Goal: Task Accomplishment & Management: Use online tool/utility

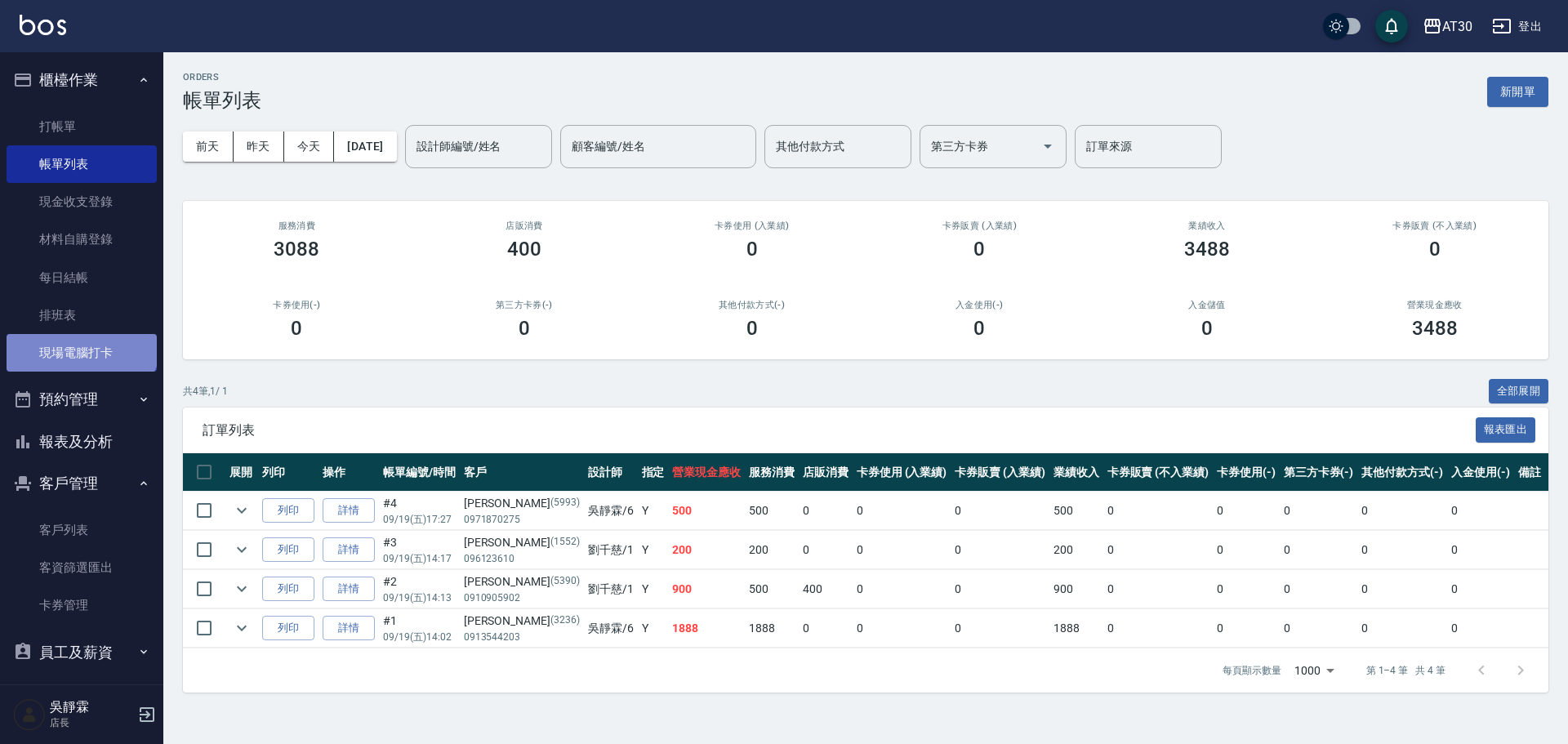
click at [80, 338] on link "現場電腦打卡" at bounding box center [81, 352] width 150 height 37
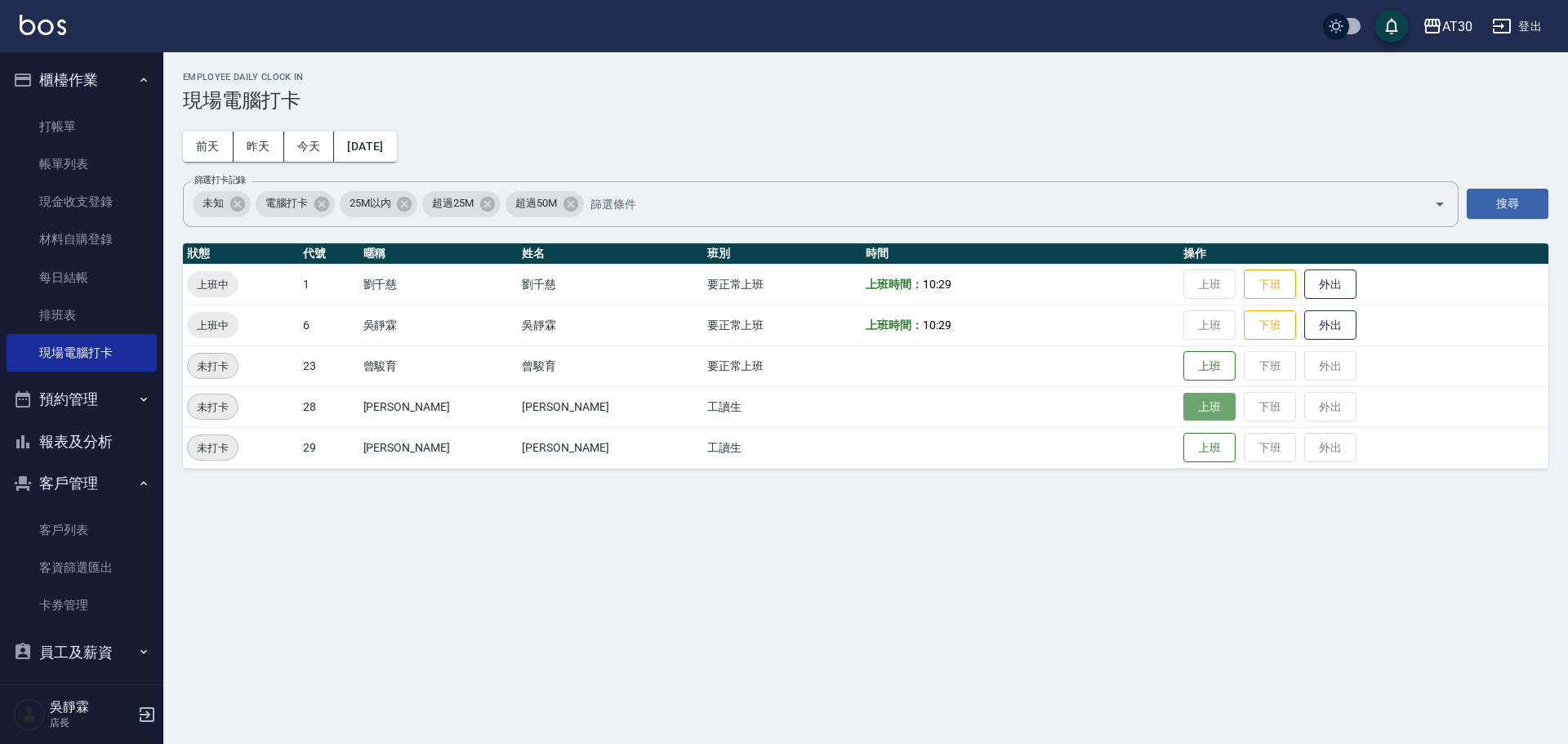
click at [1183, 410] on button "上班" at bounding box center [1209, 407] width 53 height 29
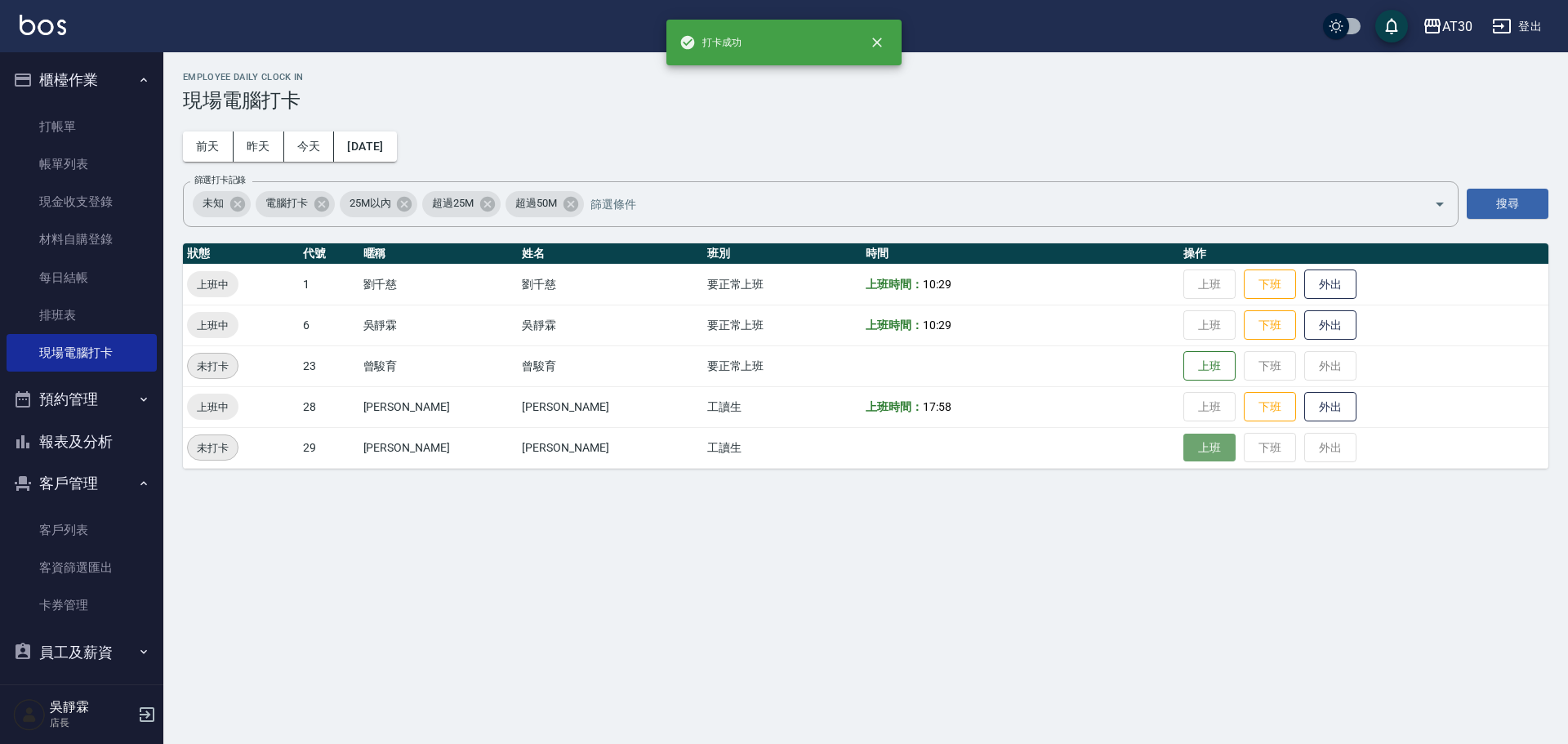
click at [1183, 441] on button "上班" at bounding box center [1209, 448] width 53 height 29
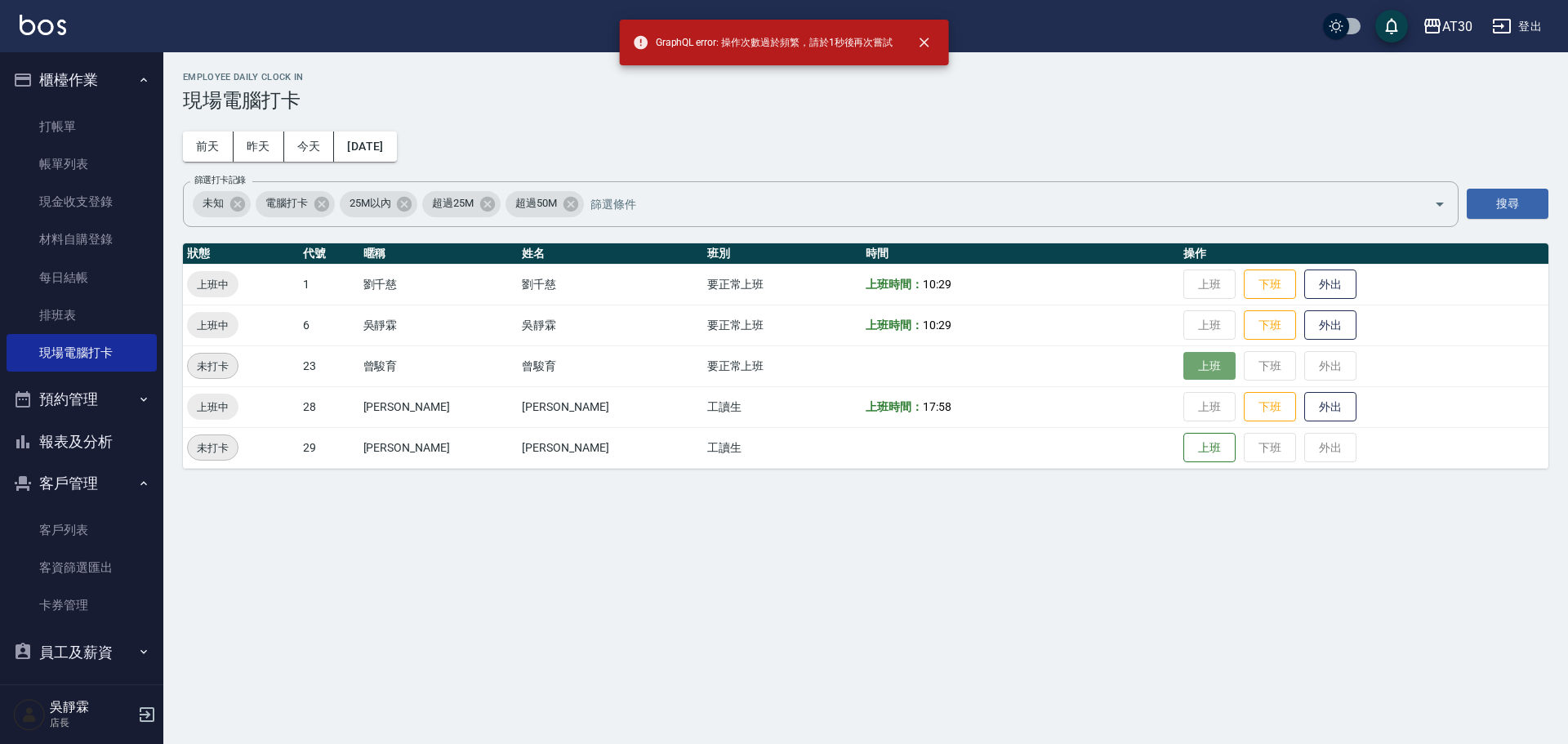
click at [1188, 361] on button "上班" at bounding box center [1209, 366] width 53 height 29
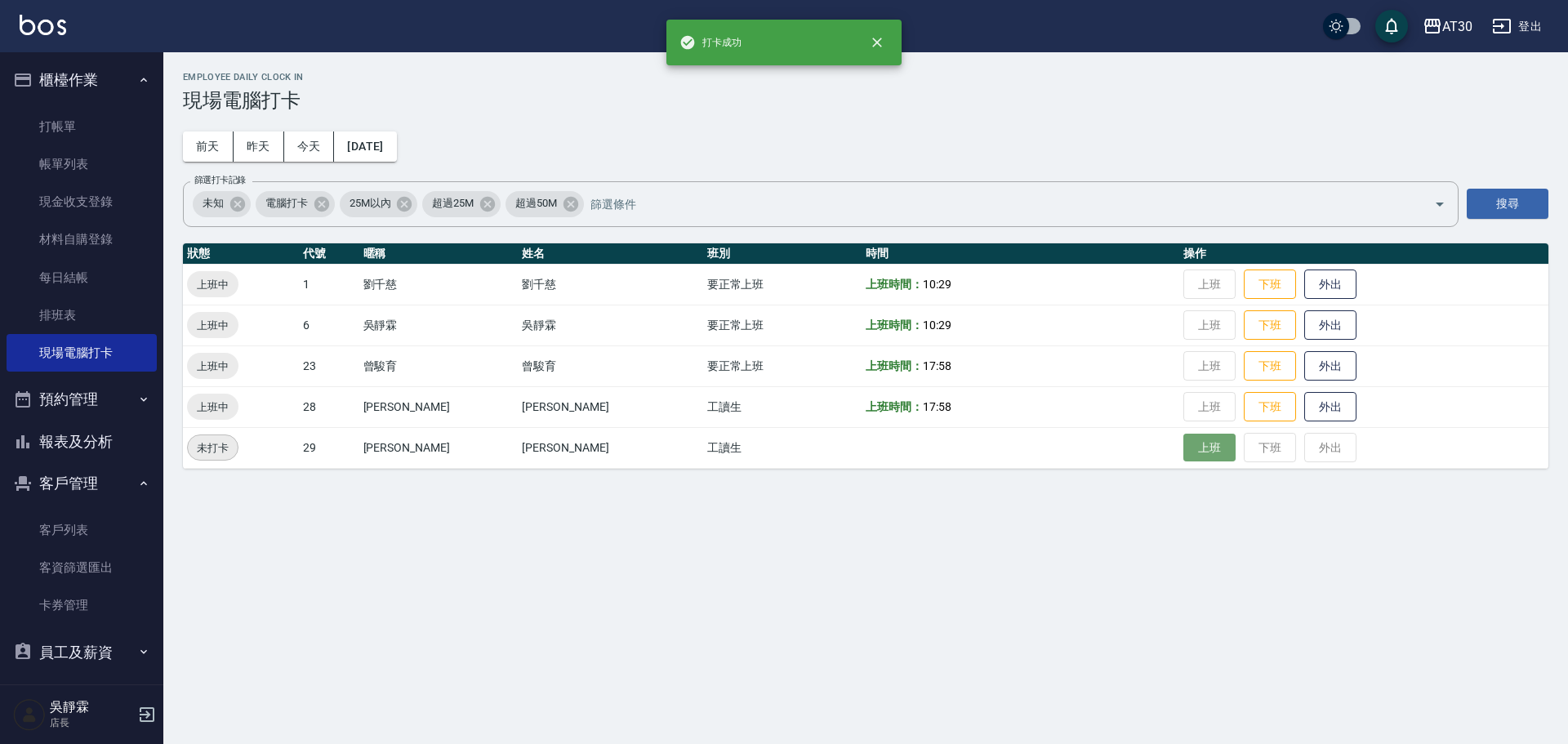
click at [1196, 443] on button "上班" at bounding box center [1209, 448] width 53 height 29
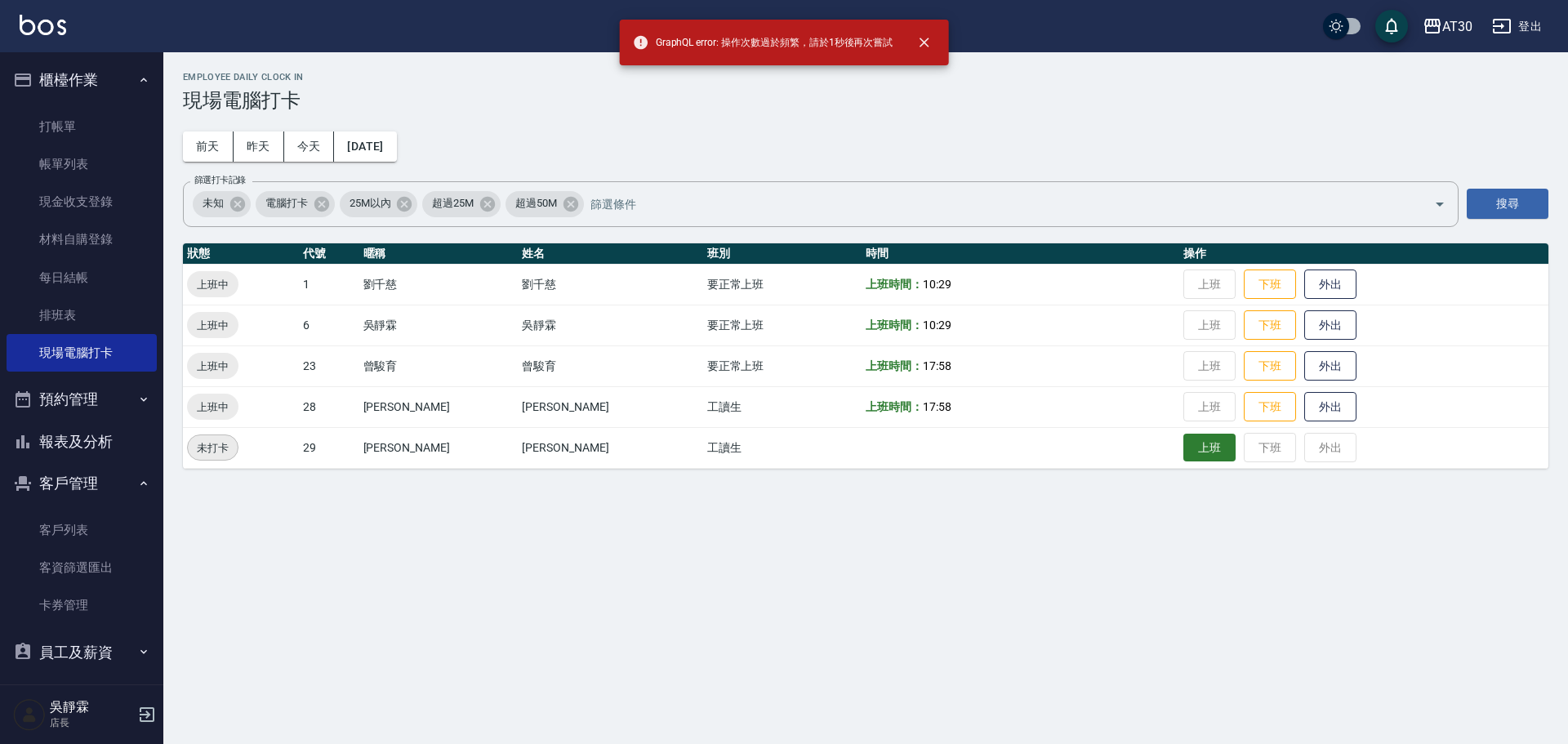
click at [1196, 449] on button "上班" at bounding box center [1209, 448] width 53 height 29
click at [1196, 453] on button "上班" at bounding box center [1209, 448] width 53 height 29
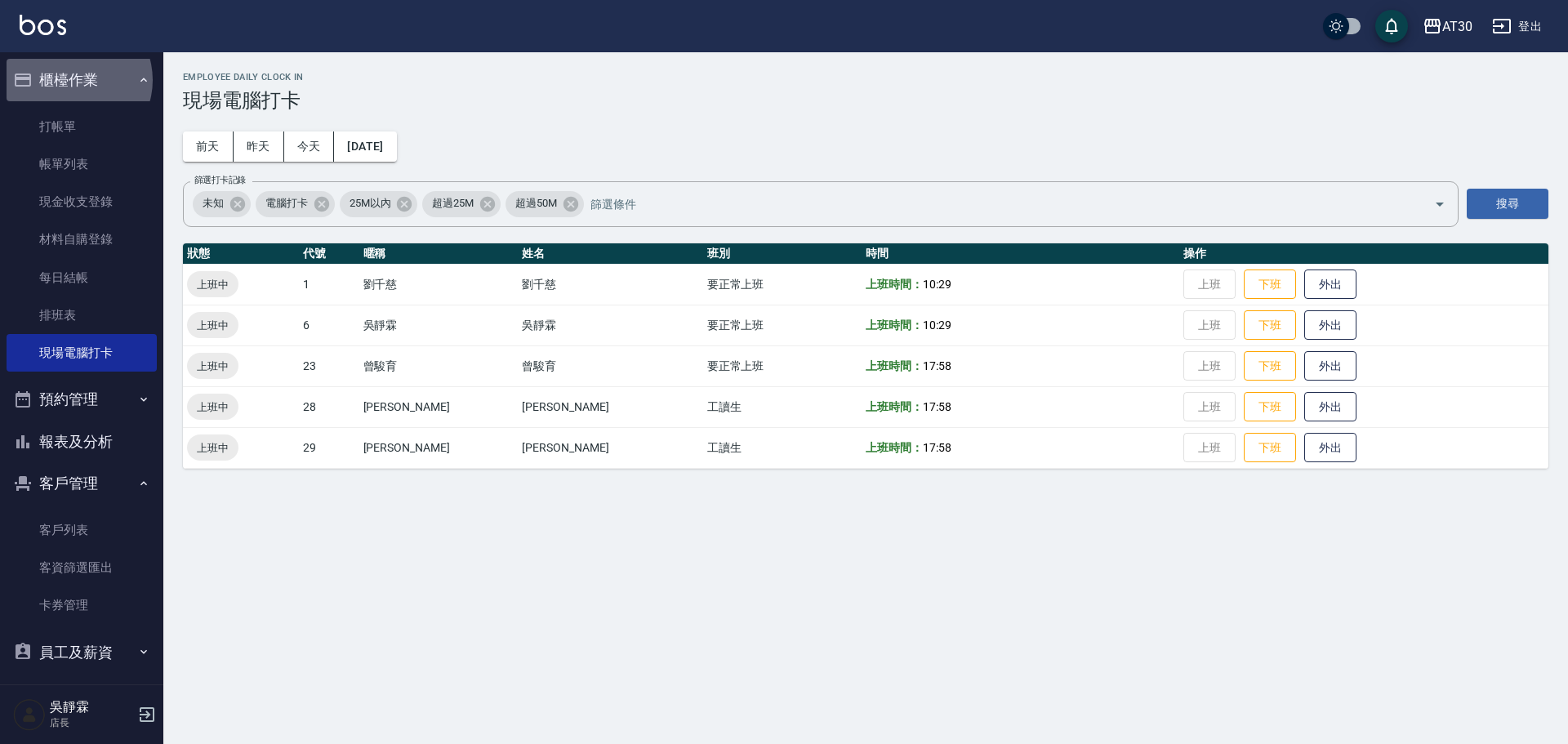
click at [73, 80] on button "櫃檯作業" at bounding box center [81, 80] width 150 height 42
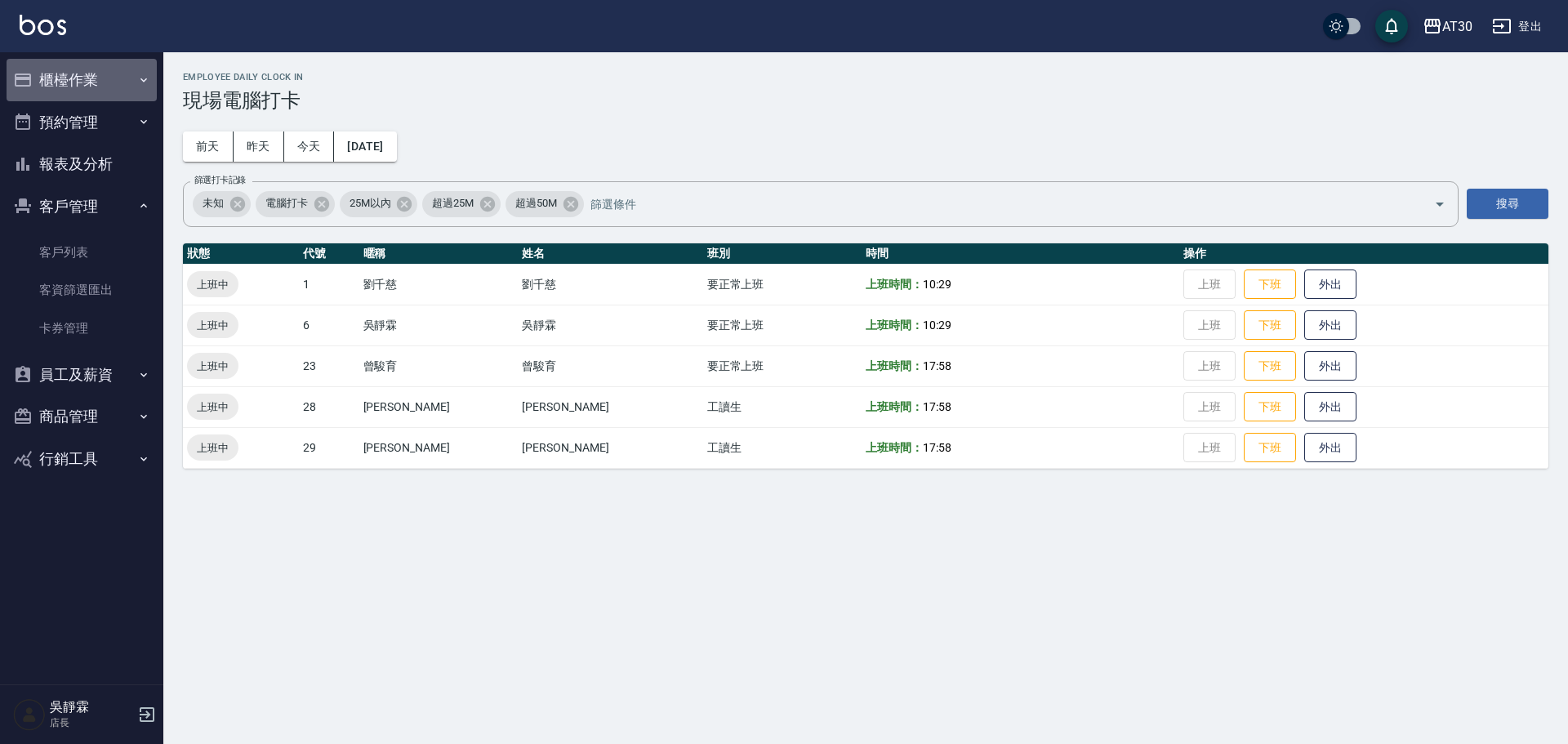
click at [86, 77] on button "櫃檯作業" at bounding box center [81, 80] width 150 height 42
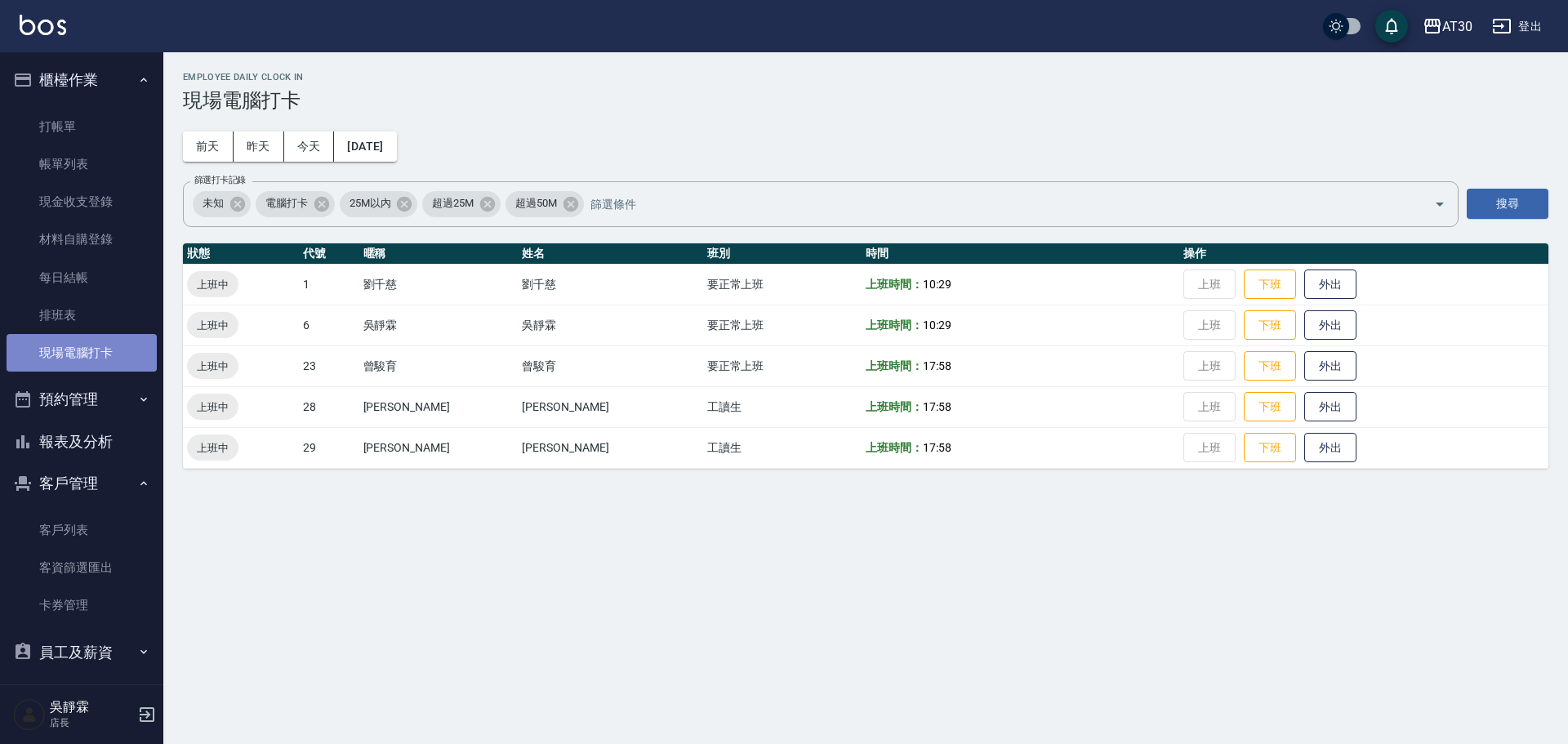
click at [117, 355] on link "現場電腦打卡" at bounding box center [81, 352] width 150 height 37
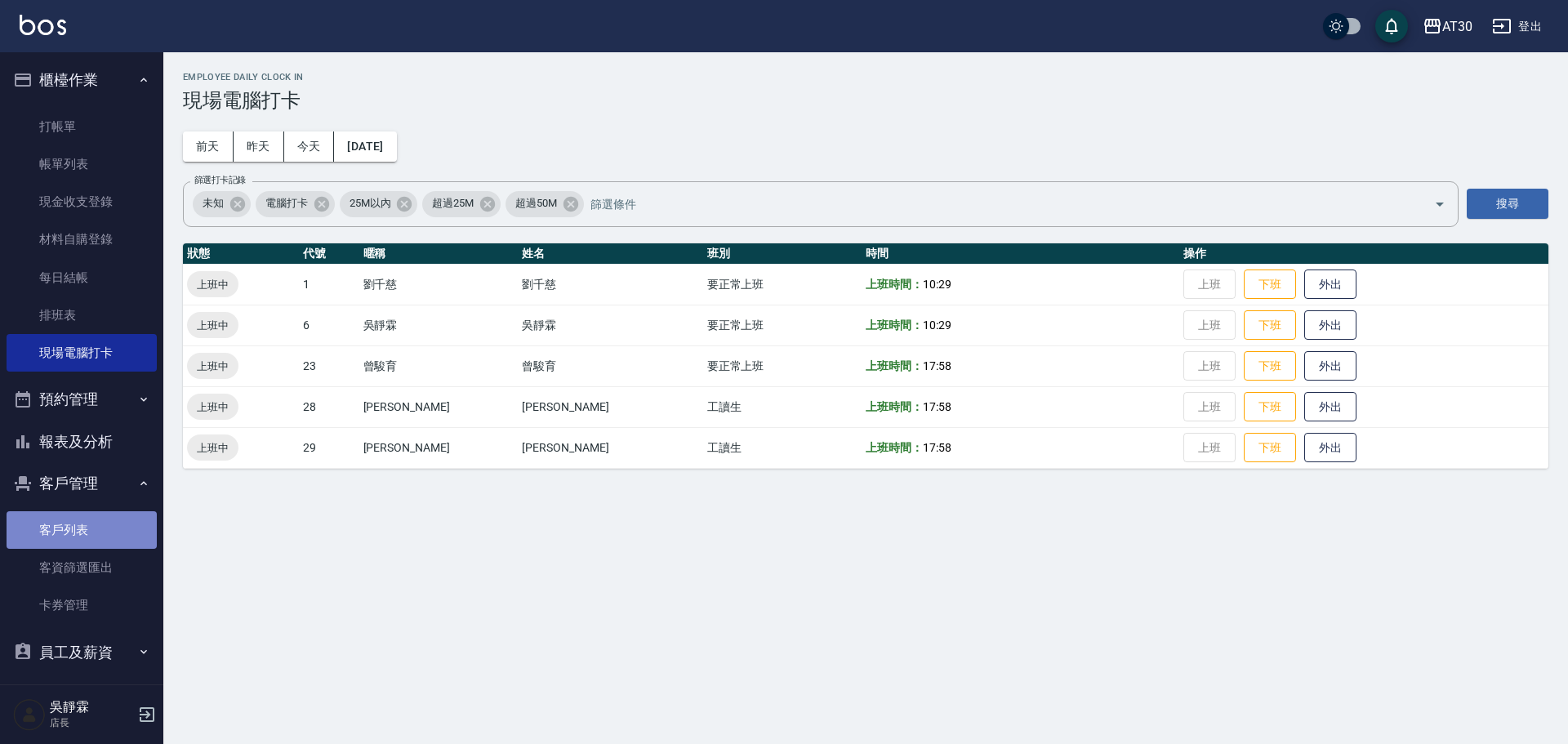
click at [93, 525] on link "客戶列表" at bounding box center [81, 529] width 150 height 37
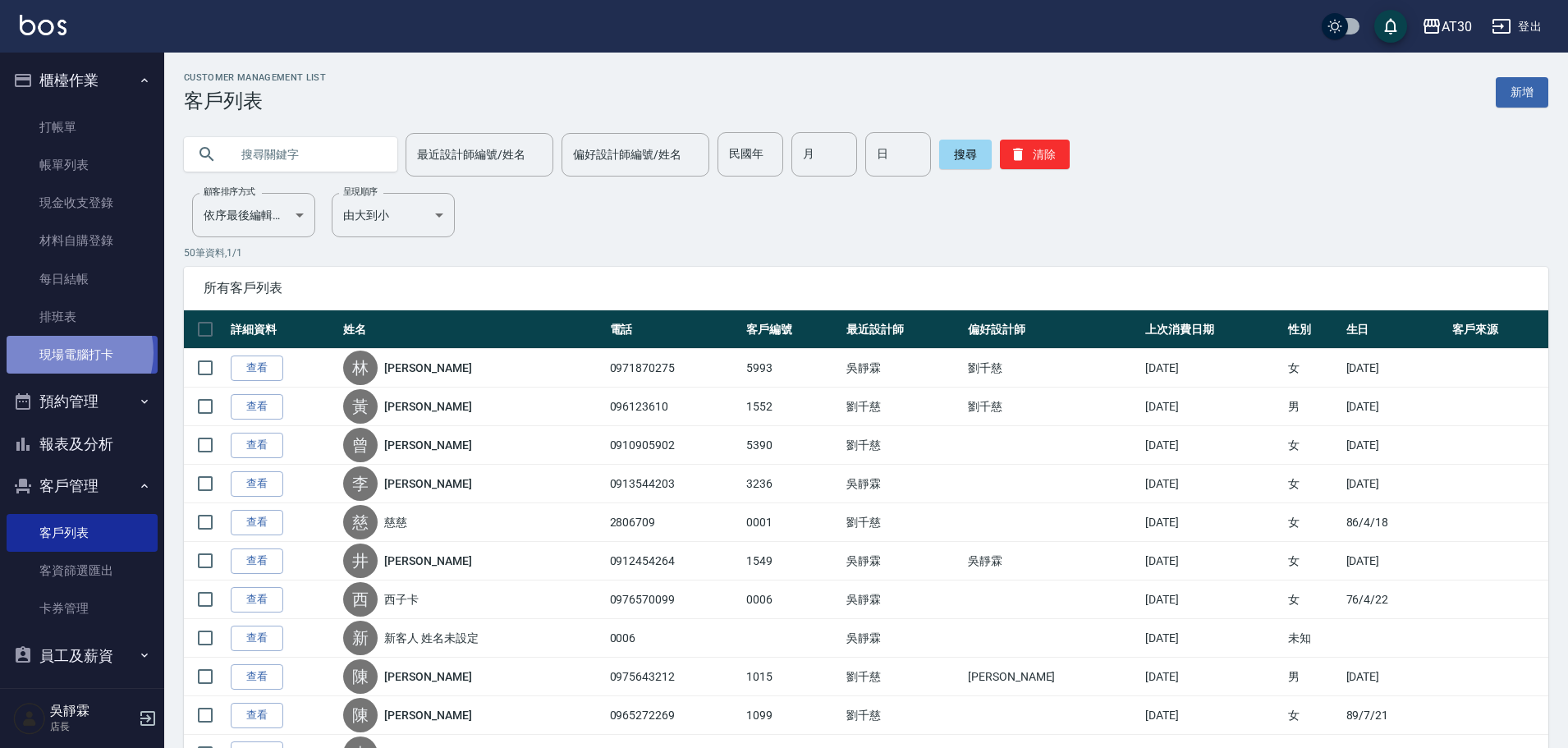
click at [66, 352] on link "現場電腦打卡" at bounding box center [82, 354] width 151 height 38
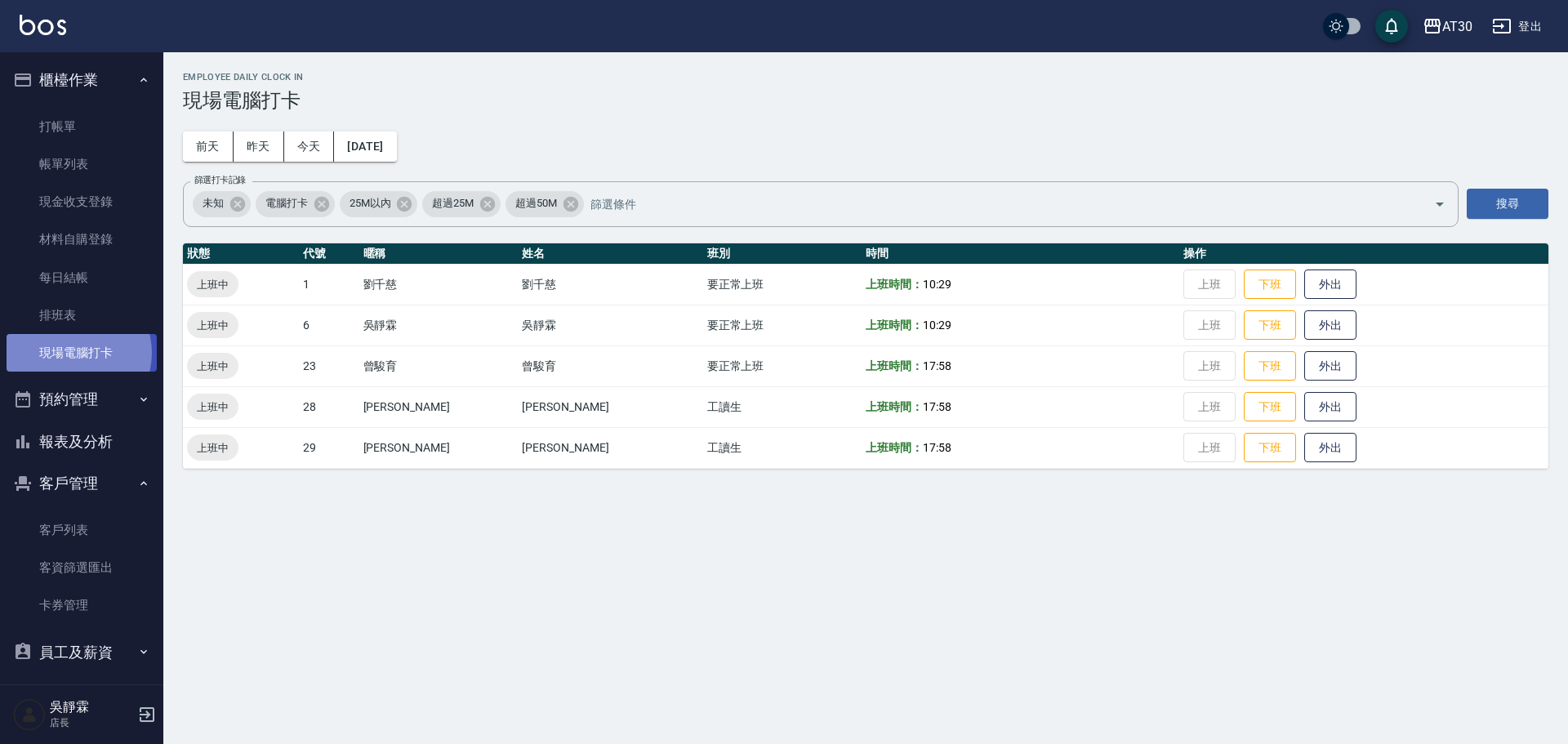
click at [76, 353] on link "現場電腦打卡" at bounding box center [81, 352] width 150 height 37
click at [58, 344] on link "現場電腦打卡" at bounding box center [81, 352] width 150 height 37
